Goal: Task Accomplishment & Management: Use online tool/utility

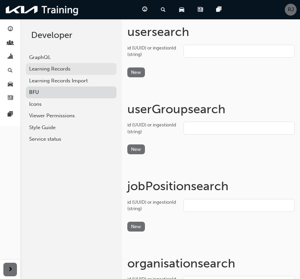
click at [70, 66] on div "Learning Records" at bounding box center [71, 69] width 84 height 8
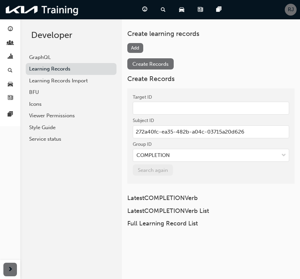
click at [160, 127] on input "272a40fc-ea35-482b-a04c-03715a20d626" at bounding box center [211, 131] width 157 height 13
paste input "0a68c894-1bbb-4692-8ffe-6767b6005194"
type input "0a68c894-1bbb-4692-8ffe-6767b6005194"
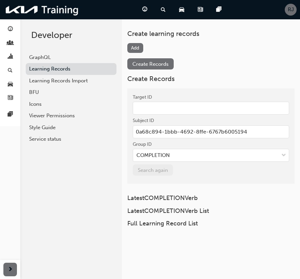
click at [157, 105] on input "Target ID" at bounding box center [211, 108] width 157 height 13
paste input "dad1ad2c-042e-4fc2-ad74-8c289ed11d6c"
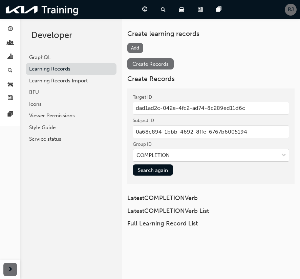
type input "dad1ad2c-042e-4fc2-ad74-8c289ed11d6c"
click at [157, 156] on div "COMPLETION" at bounding box center [153, 156] width 33 height 8
click at [137, 156] on input "Group ID COMPLETION" at bounding box center [137, 155] width 1 height 6
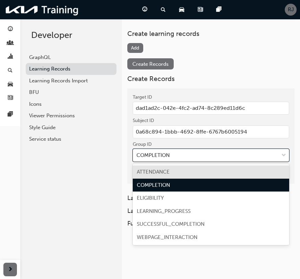
click at [154, 167] on div "ATTENDANCE" at bounding box center [211, 171] width 157 height 13
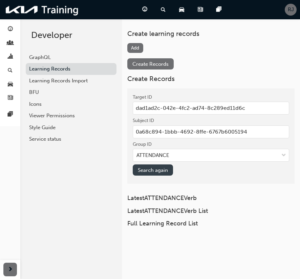
click at [159, 167] on button "Search again" at bounding box center [153, 169] width 40 height 11
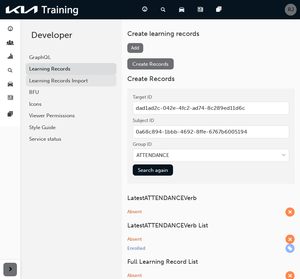
click at [66, 80] on div "Learning Records Import" at bounding box center [71, 81] width 84 height 8
click at [66, 80] on link "Learning Records Import" at bounding box center [71, 81] width 91 height 12
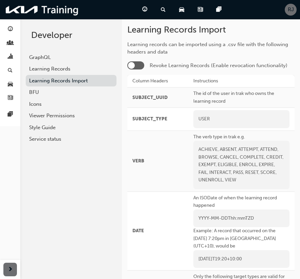
click at [140, 66] on div at bounding box center [136, 65] width 17 height 8
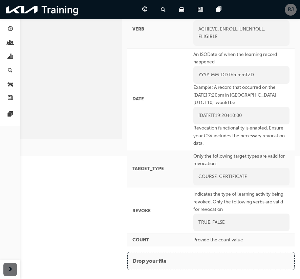
scroll to position [36, 0]
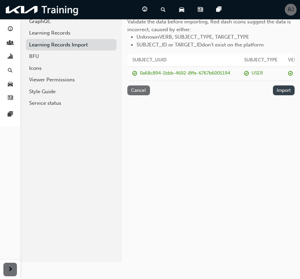
click at [281, 95] on button "Import" at bounding box center [284, 90] width 22 height 10
